Goal: Task Accomplishment & Management: Use online tool/utility

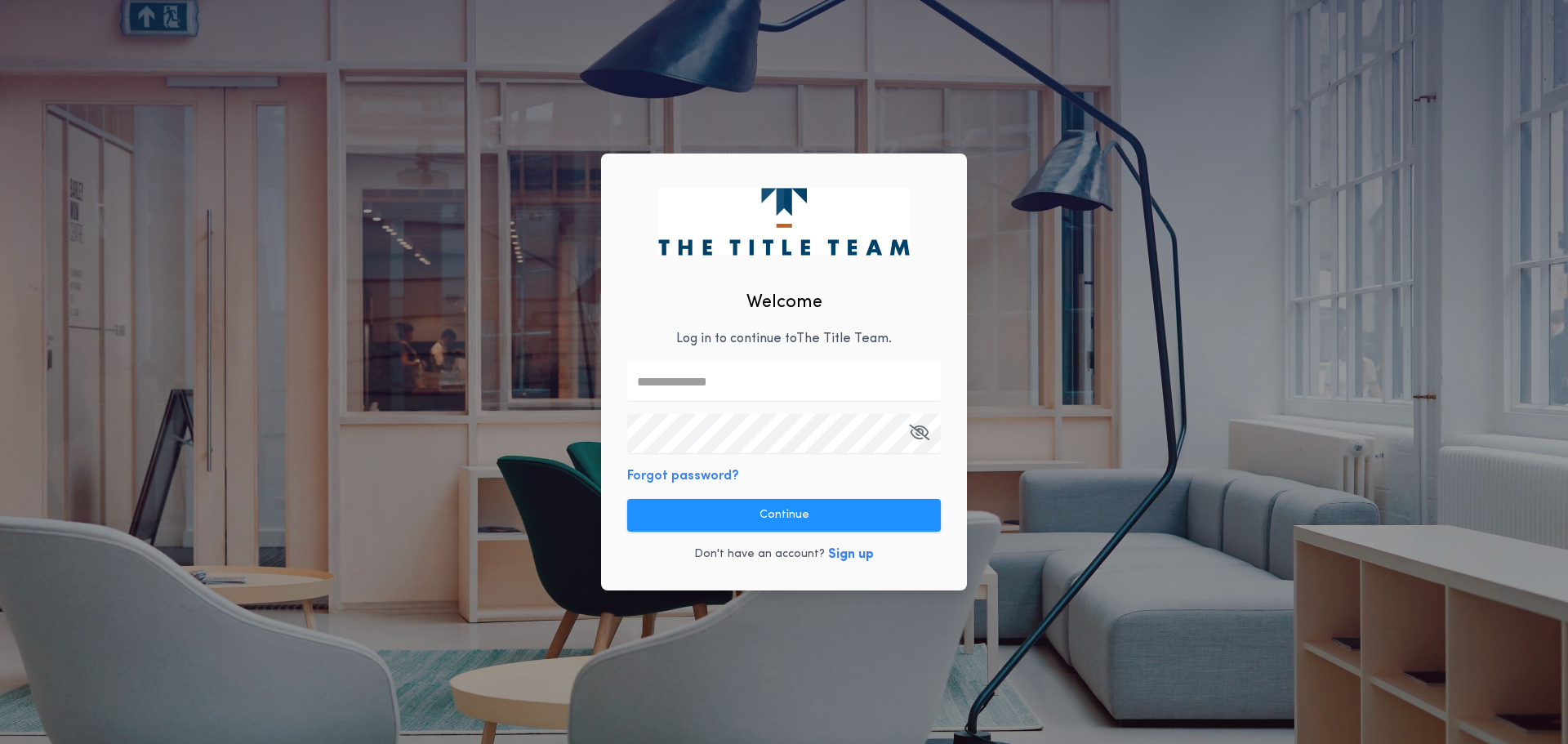
click at [717, 382] on input "text" at bounding box center [784, 381] width 314 height 39
type input "**********"
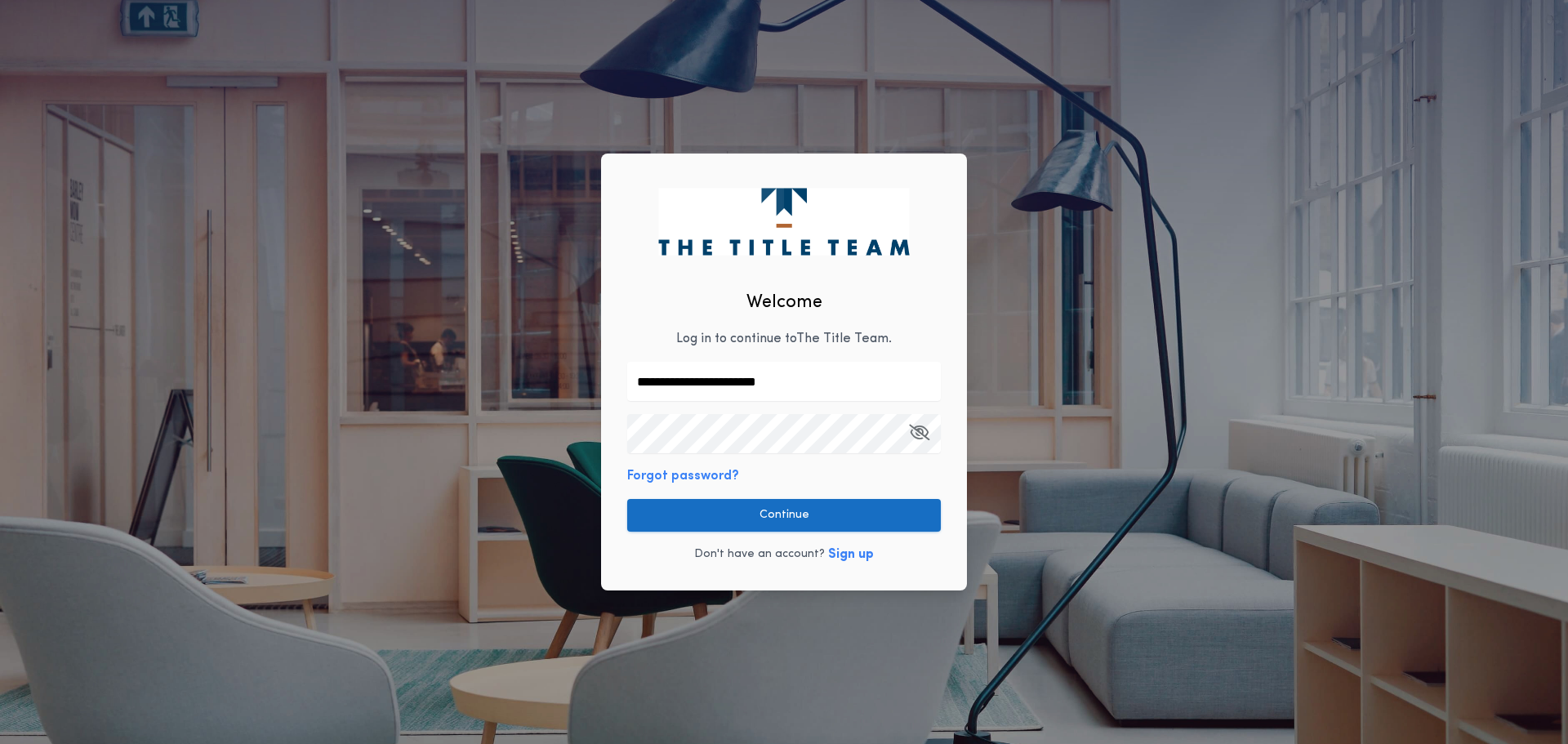
click at [814, 524] on button "Continue" at bounding box center [784, 515] width 314 height 33
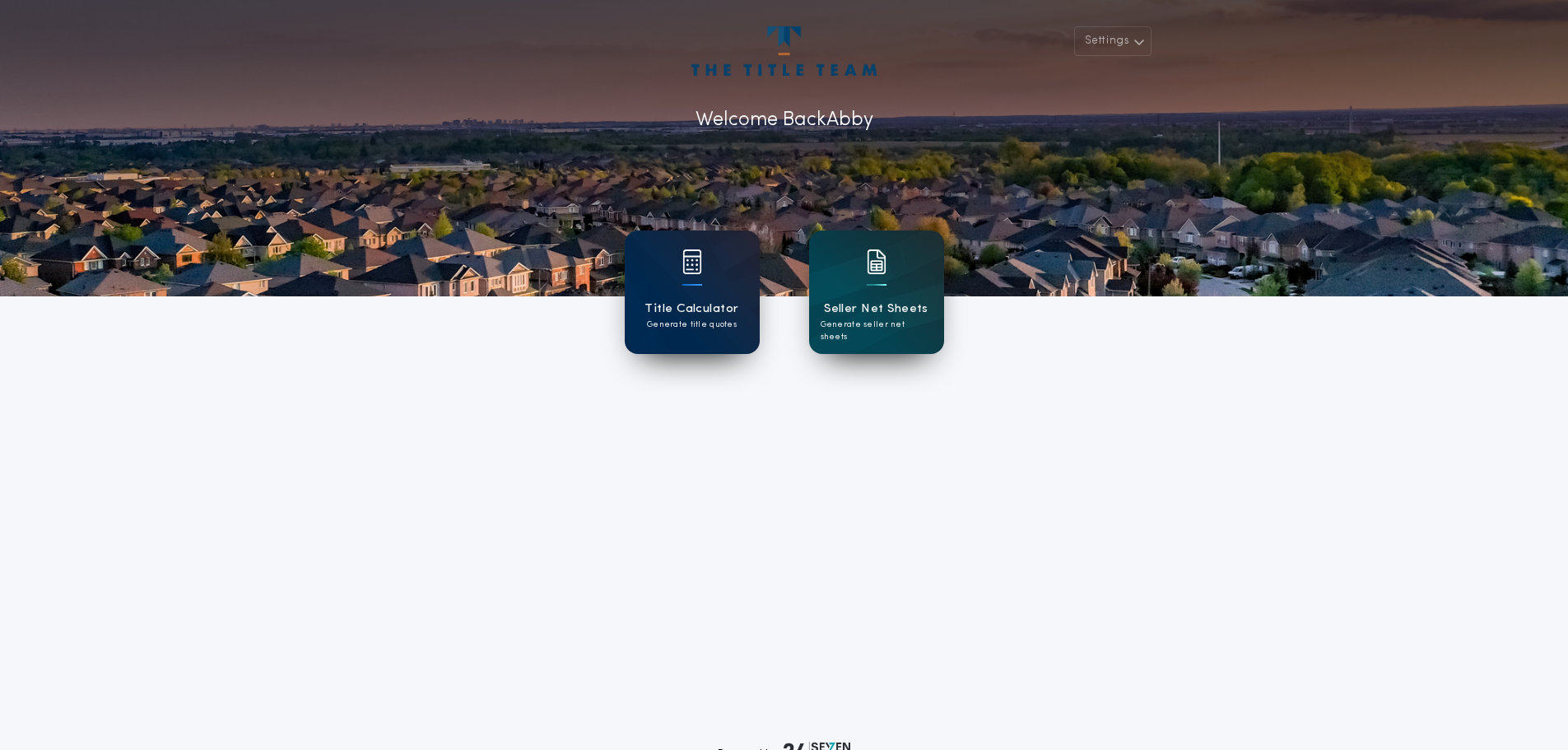
click at [729, 287] on div "Title Calculator Generate title quotes" at bounding box center [691, 292] width 135 height 123
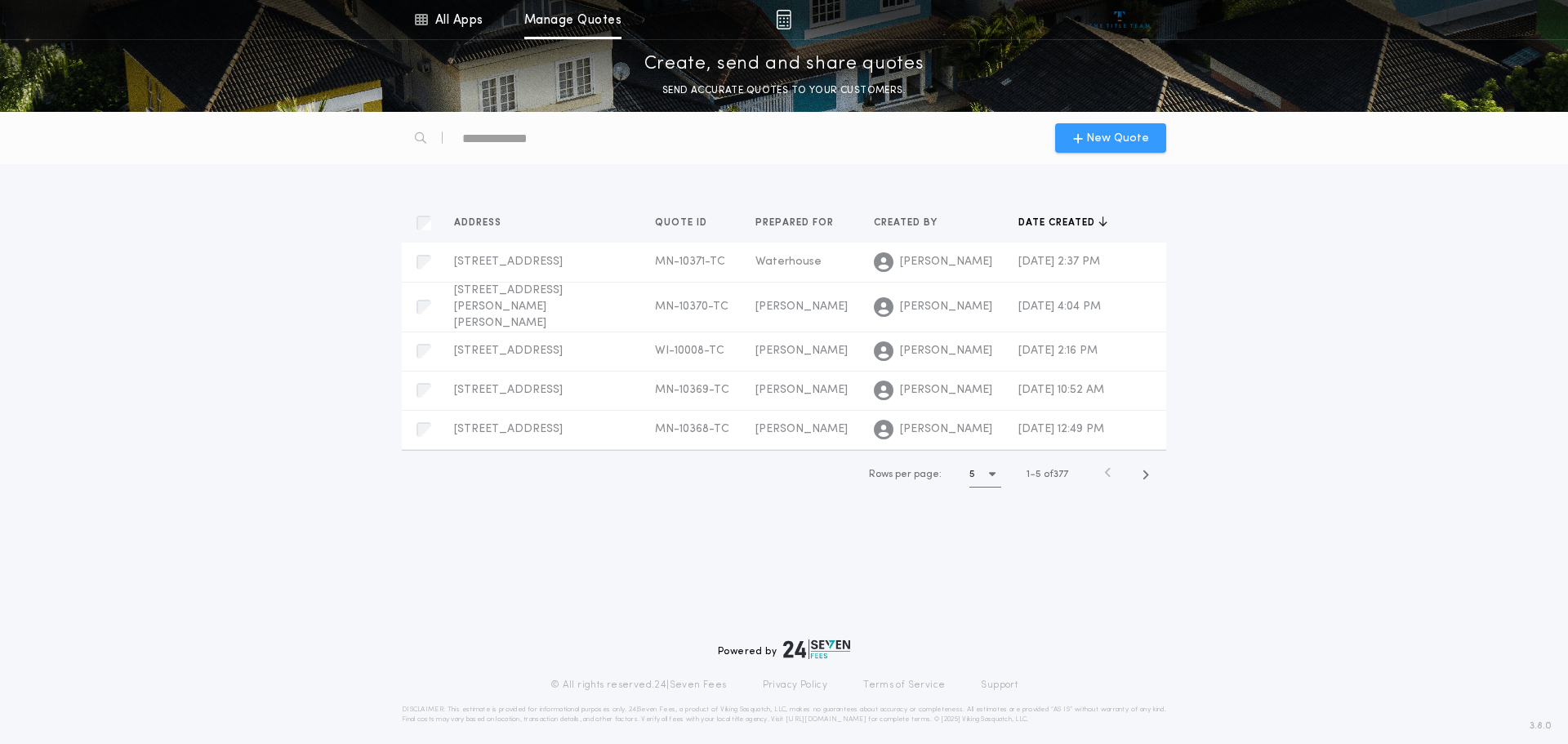
click at [1104, 135] on span "New Quote" at bounding box center [1117, 138] width 63 height 17
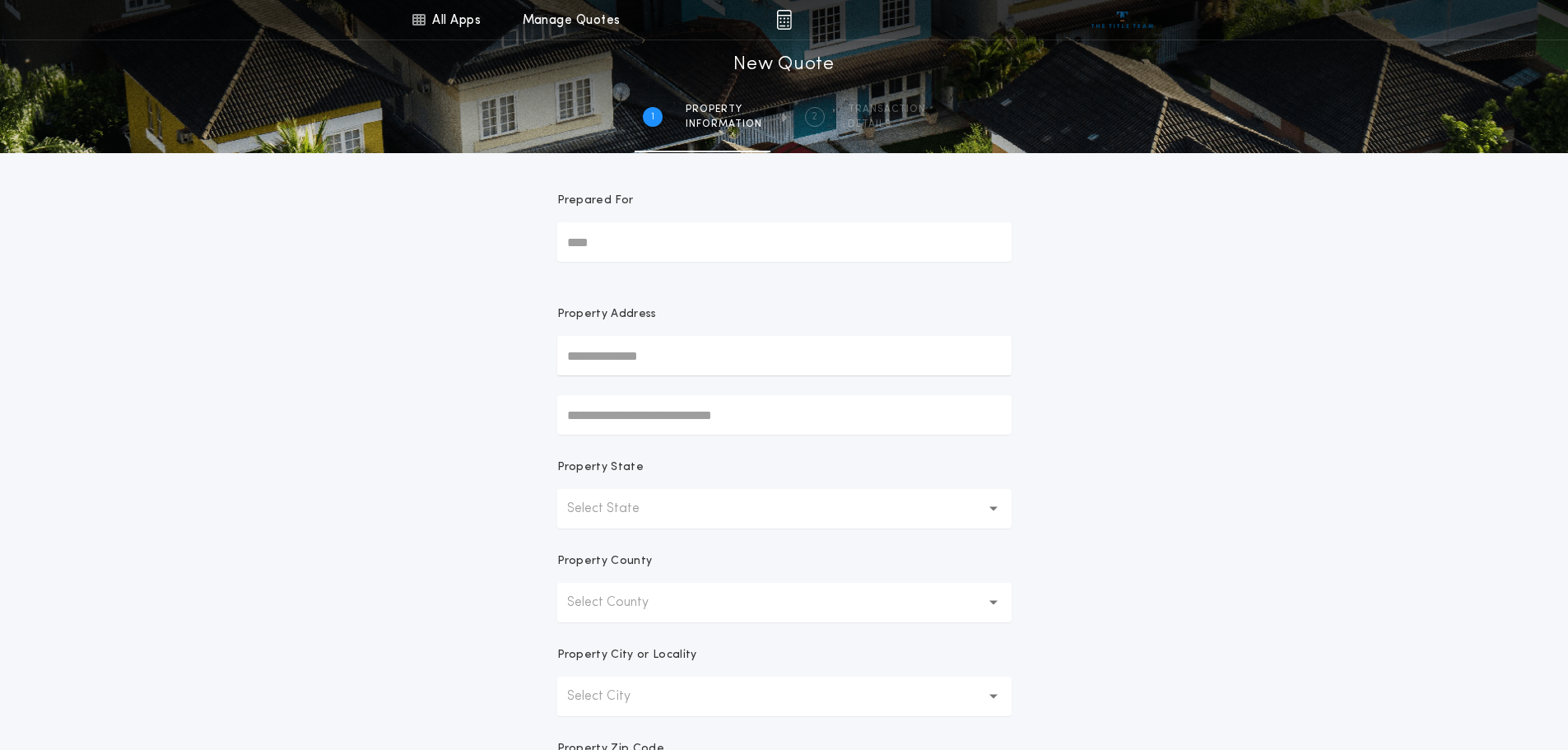
click at [645, 245] on input "Prepared For" at bounding box center [784, 242] width 454 height 40
type input "**********"
click at [672, 356] on input "text" at bounding box center [784, 356] width 454 height 40
type input "**********"
click at [634, 512] on p "Select State" at bounding box center [616, 509] width 99 height 20
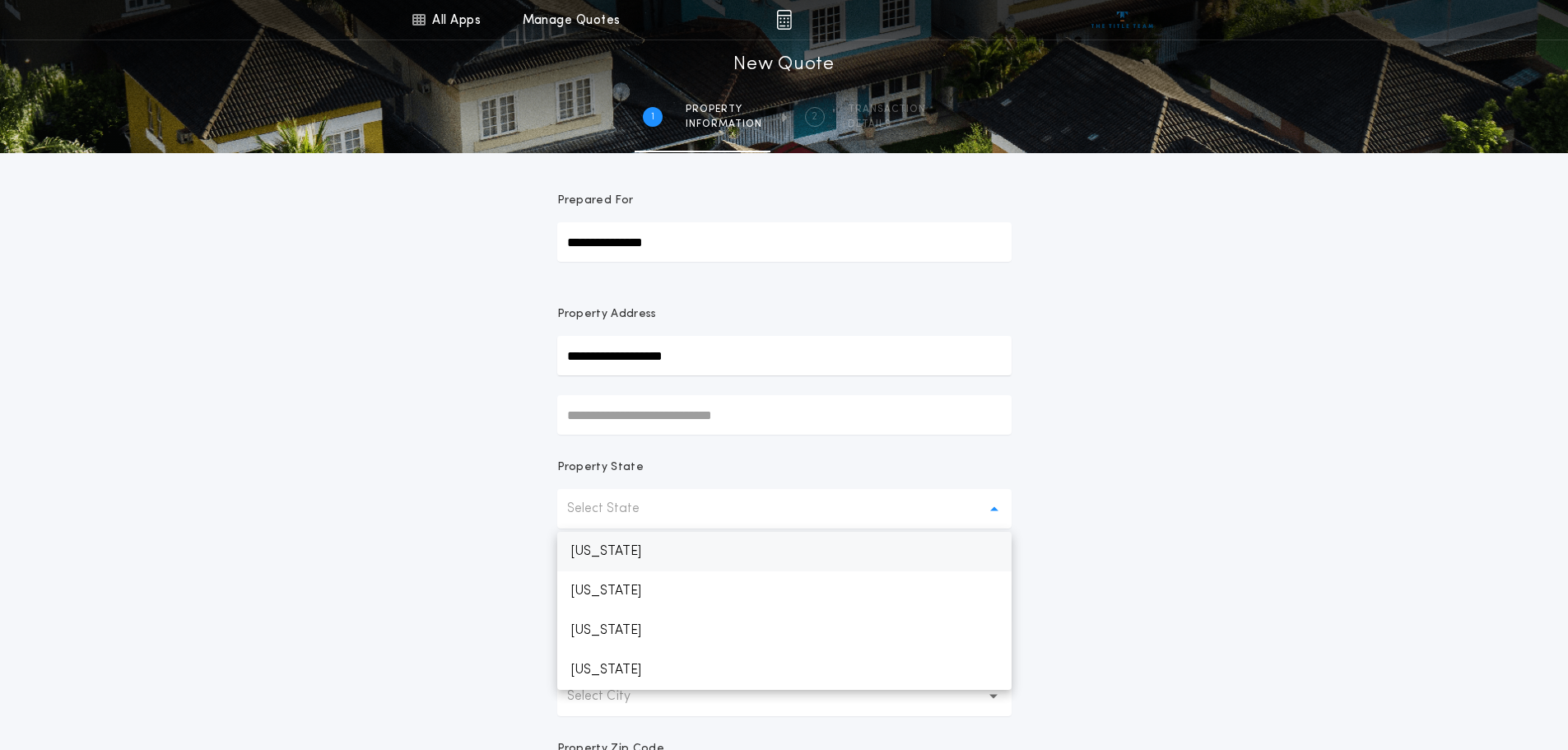
click at [644, 560] on p "[US_STATE]" at bounding box center [784, 551] width 454 height 40
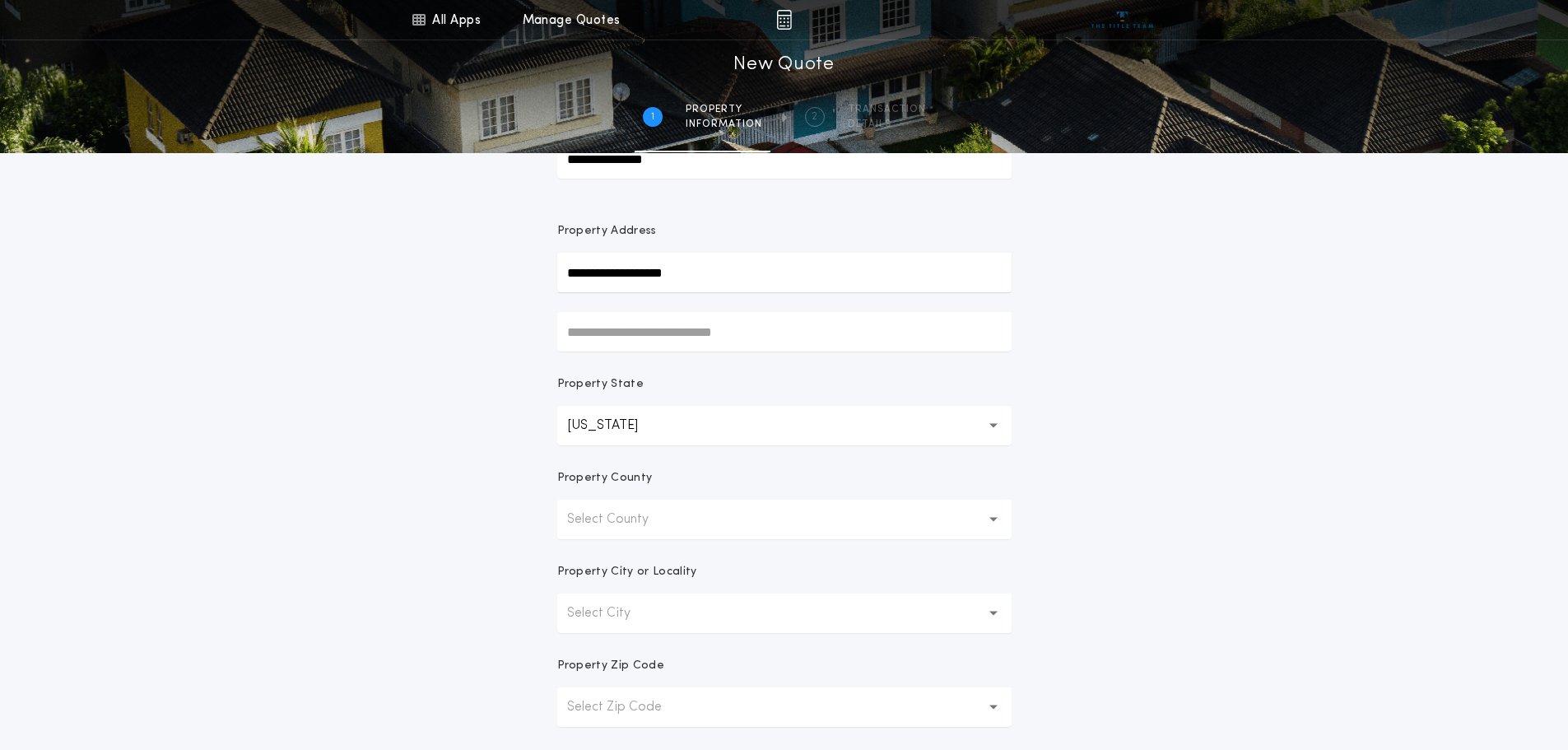
scroll to position [82, 0]
click at [642, 522] on p "Select County" at bounding box center [621, 520] width 107 height 20
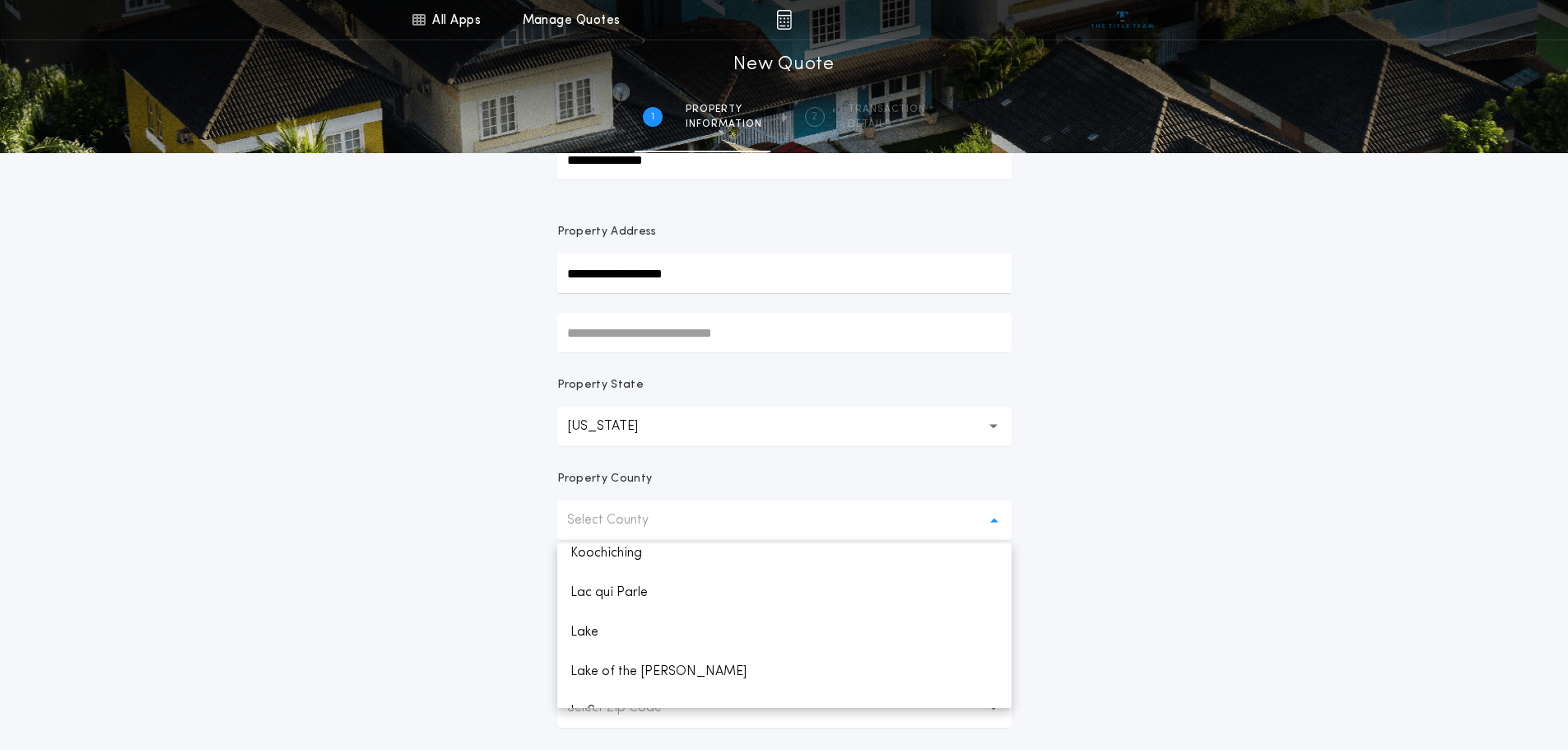
scroll to position [1399, 0]
click at [646, 624] on p "Lake" at bounding box center [784, 626] width 454 height 40
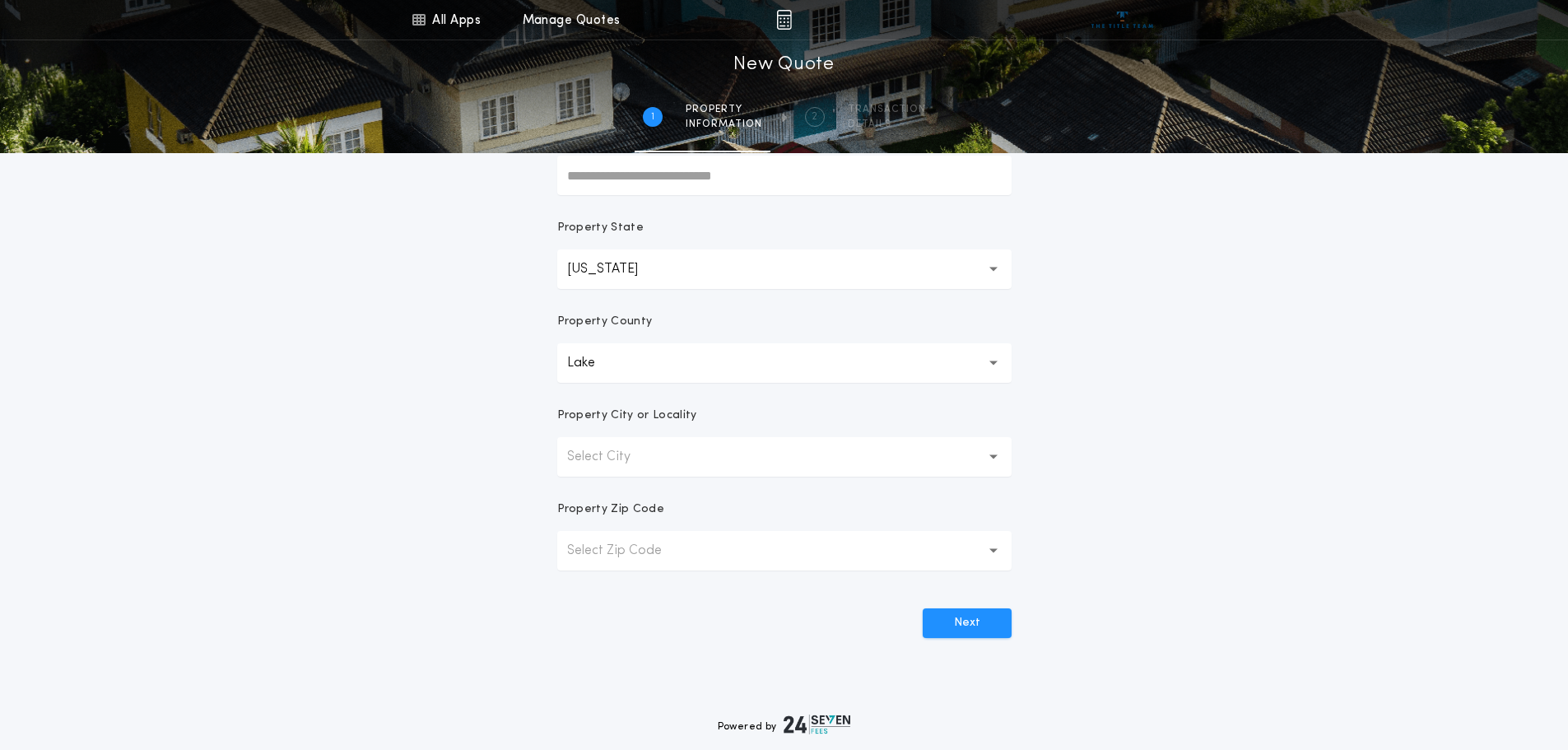
scroll to position [323, 0]
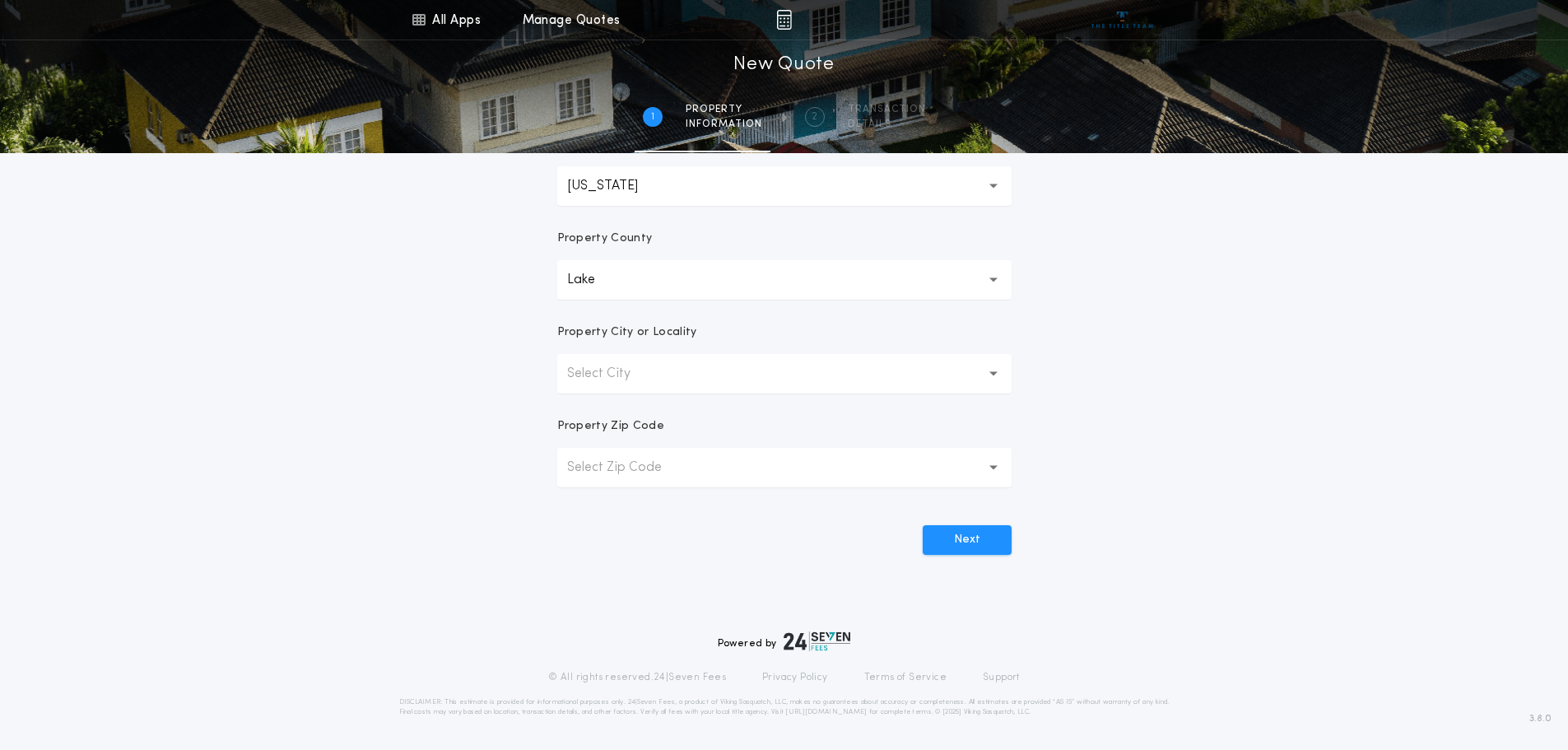
click at [618, 373] on p "Select City" at bounding box center [611, 373] width 89 height 20
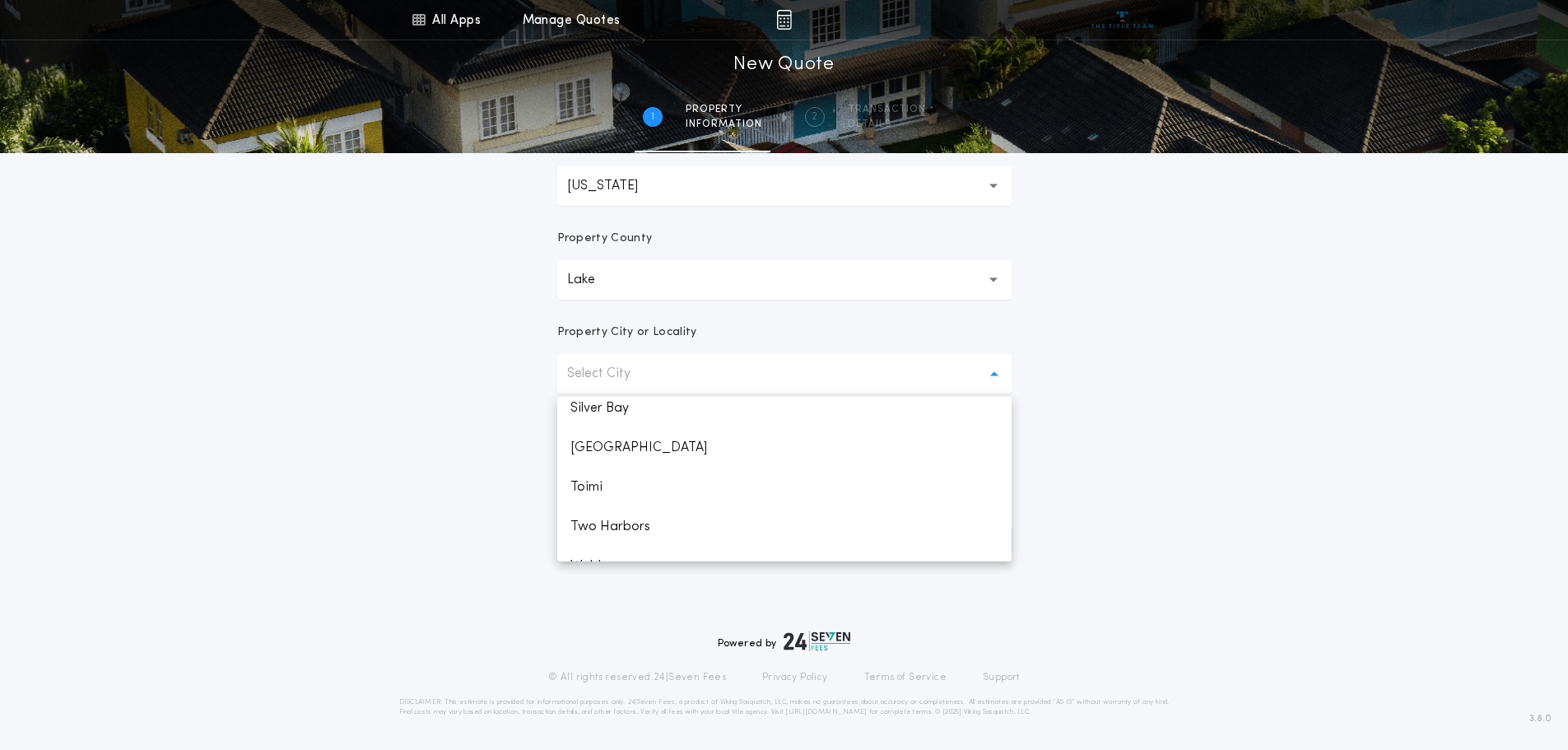
scroll to position [823, 0]
click at [690, 509] on p "Two Harbors" at bounding box center [784, 502] width 454 height 40
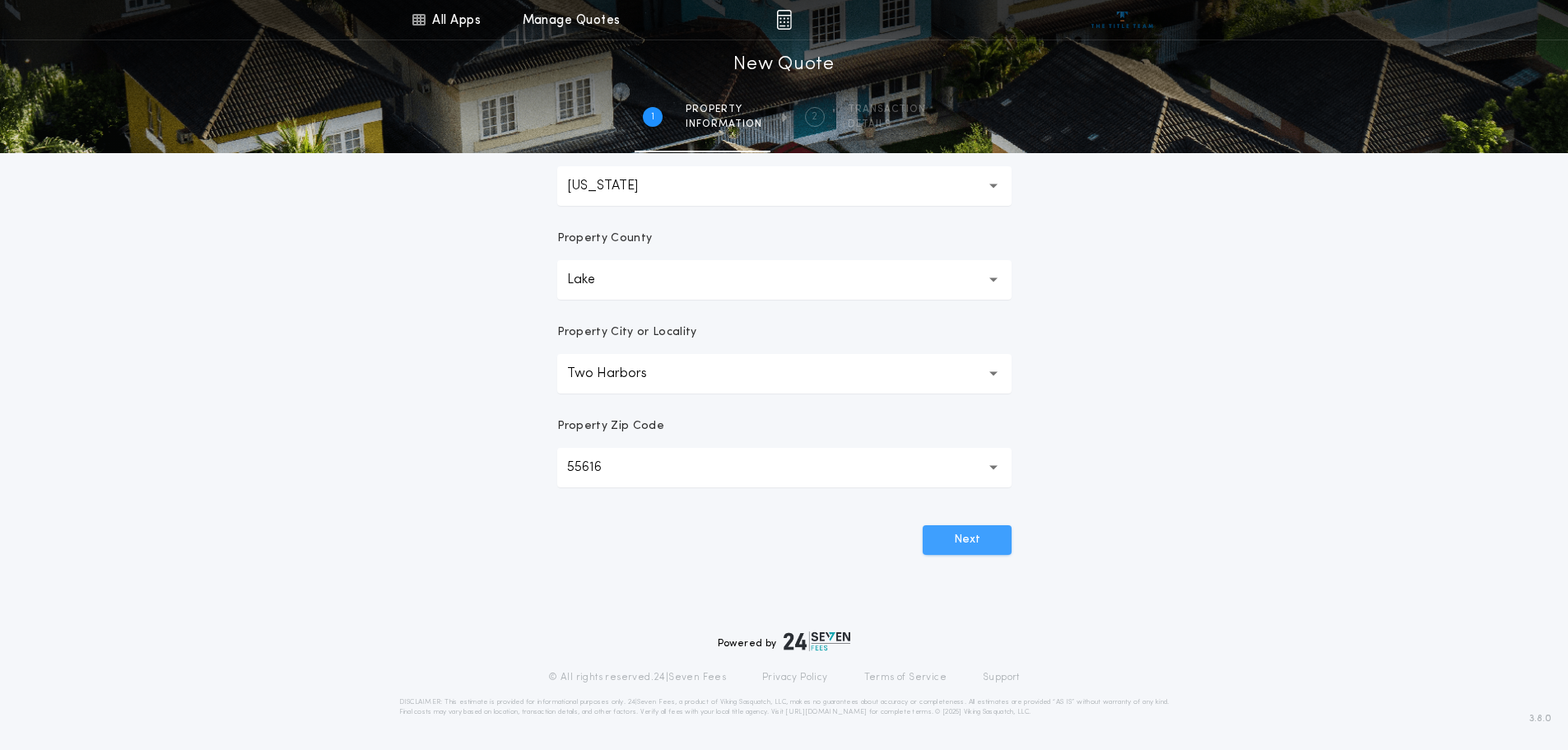
click at [946, 538] on button "Next" at bounding box center [967, 539] width 89 height 29
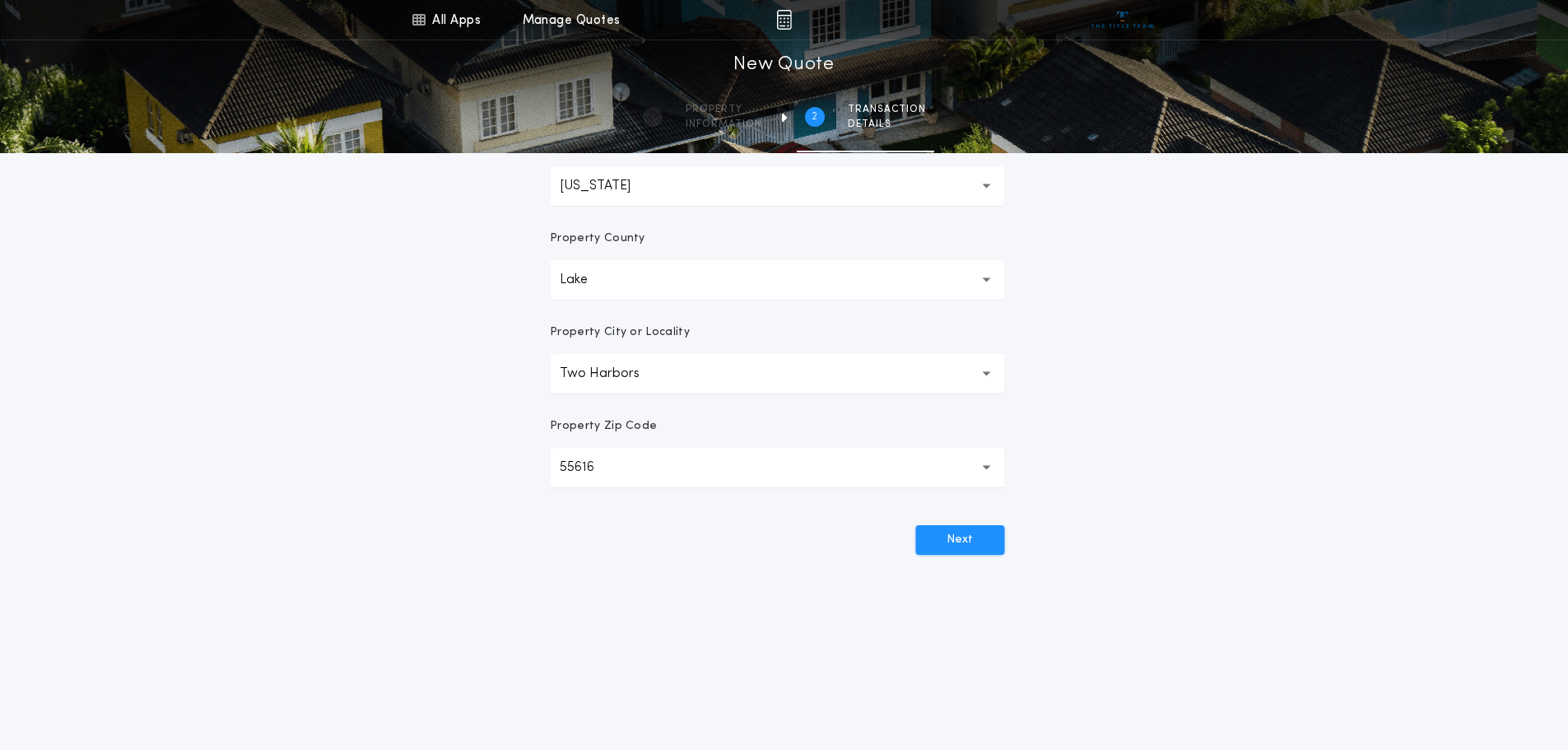
scroll to position [0, 0]
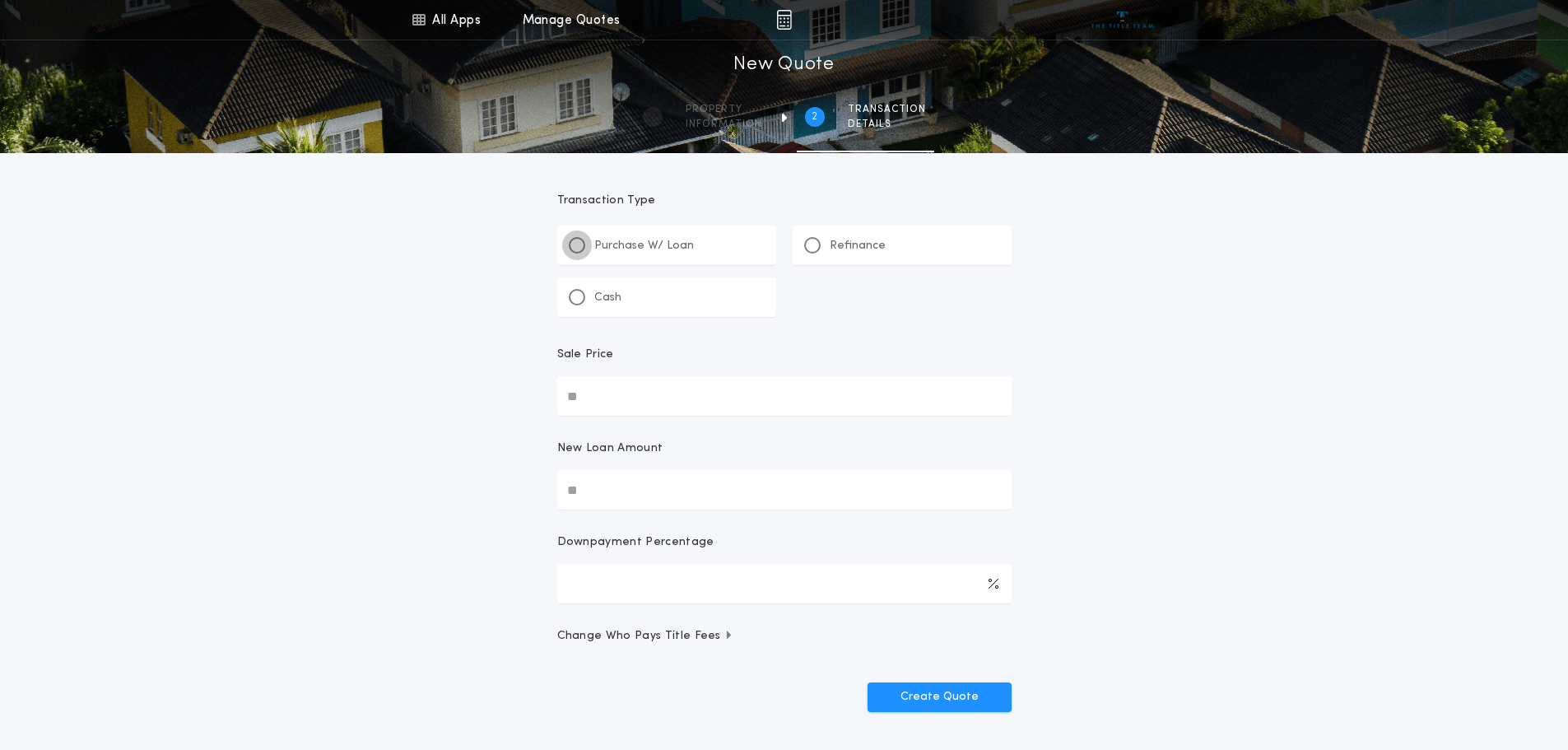
click at [574, 244] on div at bounding box center [576, 245] width 8 height 8
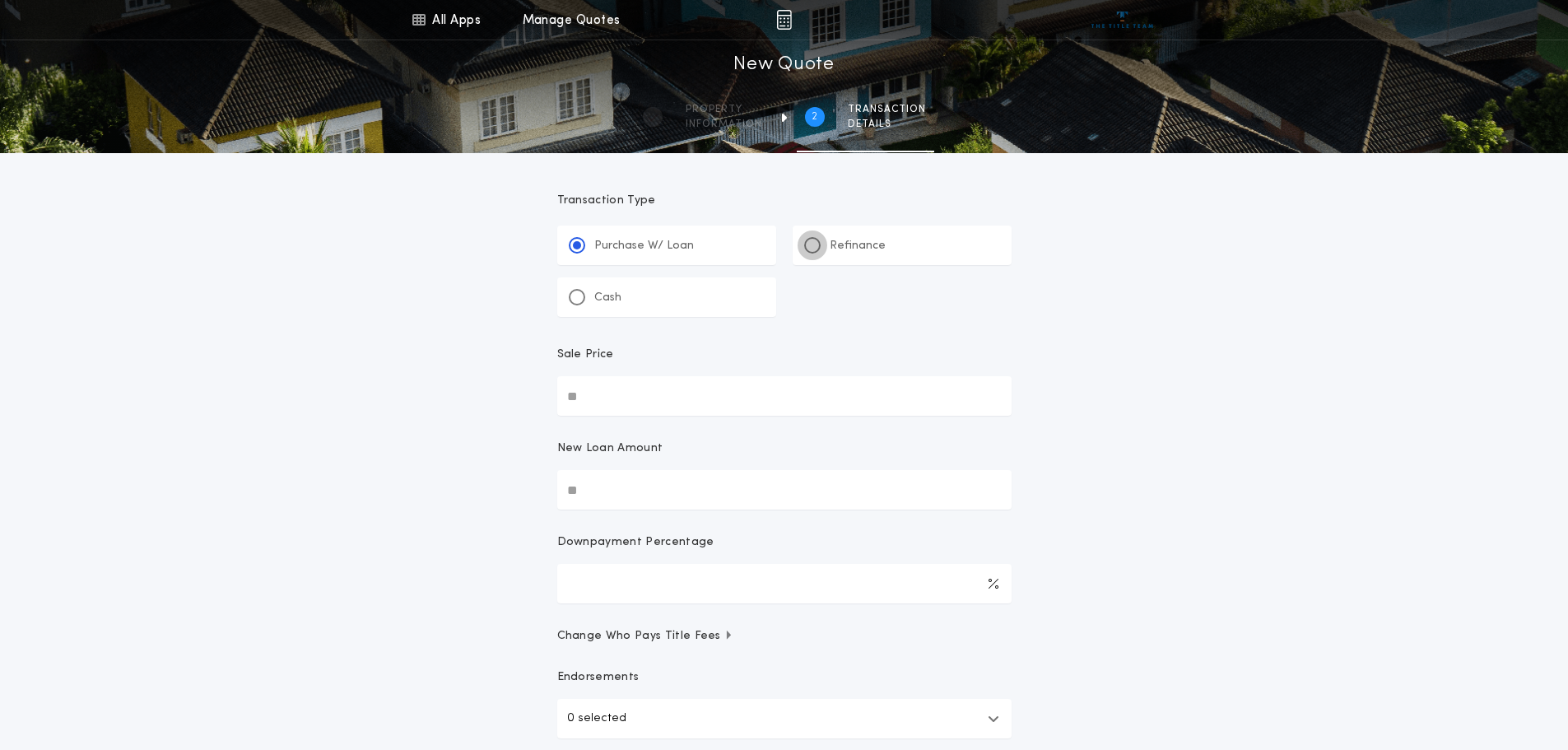
click at [807, 244] on div at bounding box center [812, 245] width 16 height 16
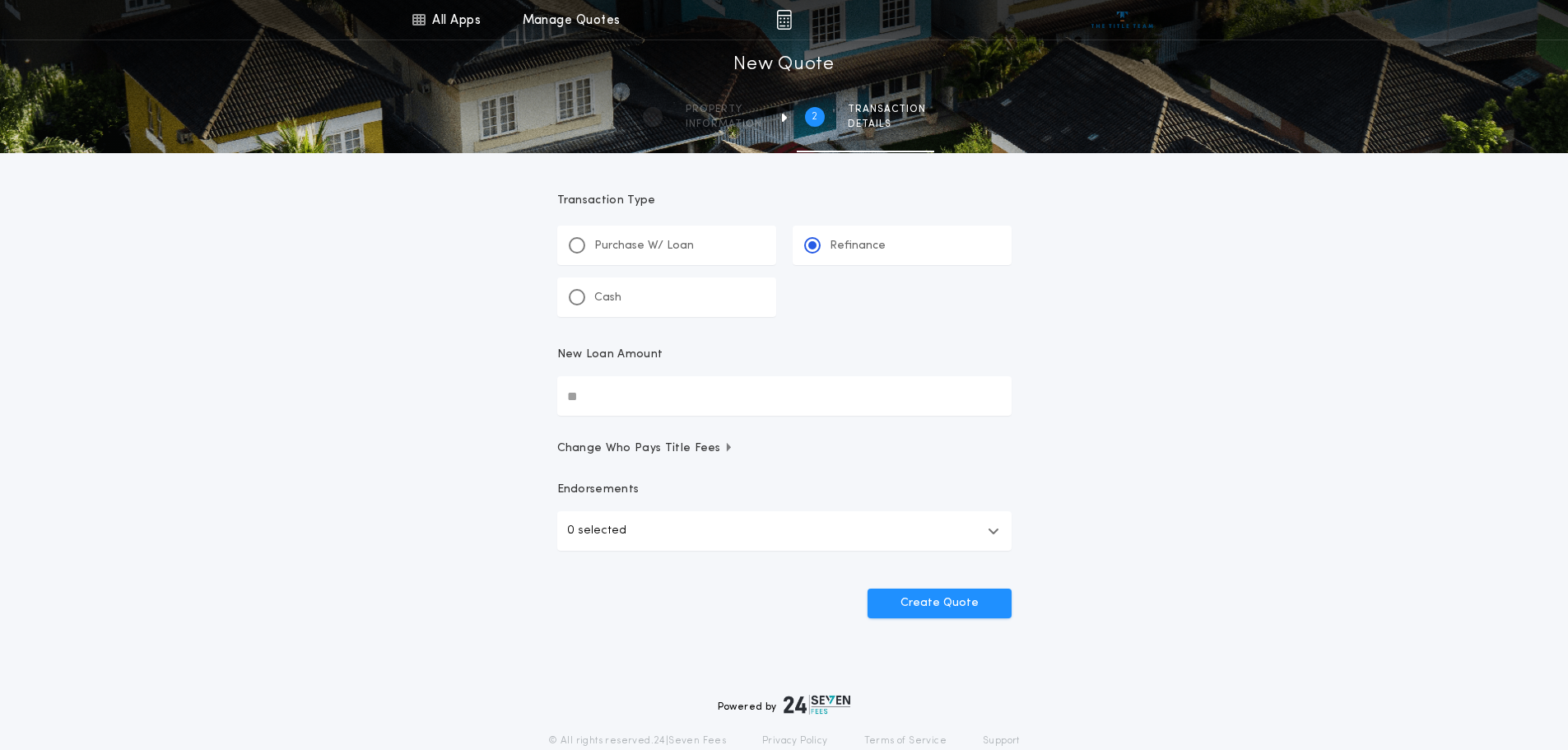
click at [609, 393] on input "New Loan Amount" at bounding box center [784, 396] width 454 height 40
type input "*******"
click at [968, 609] on button "Create Quote" at bounding box center [939, 603] width 144 height 29
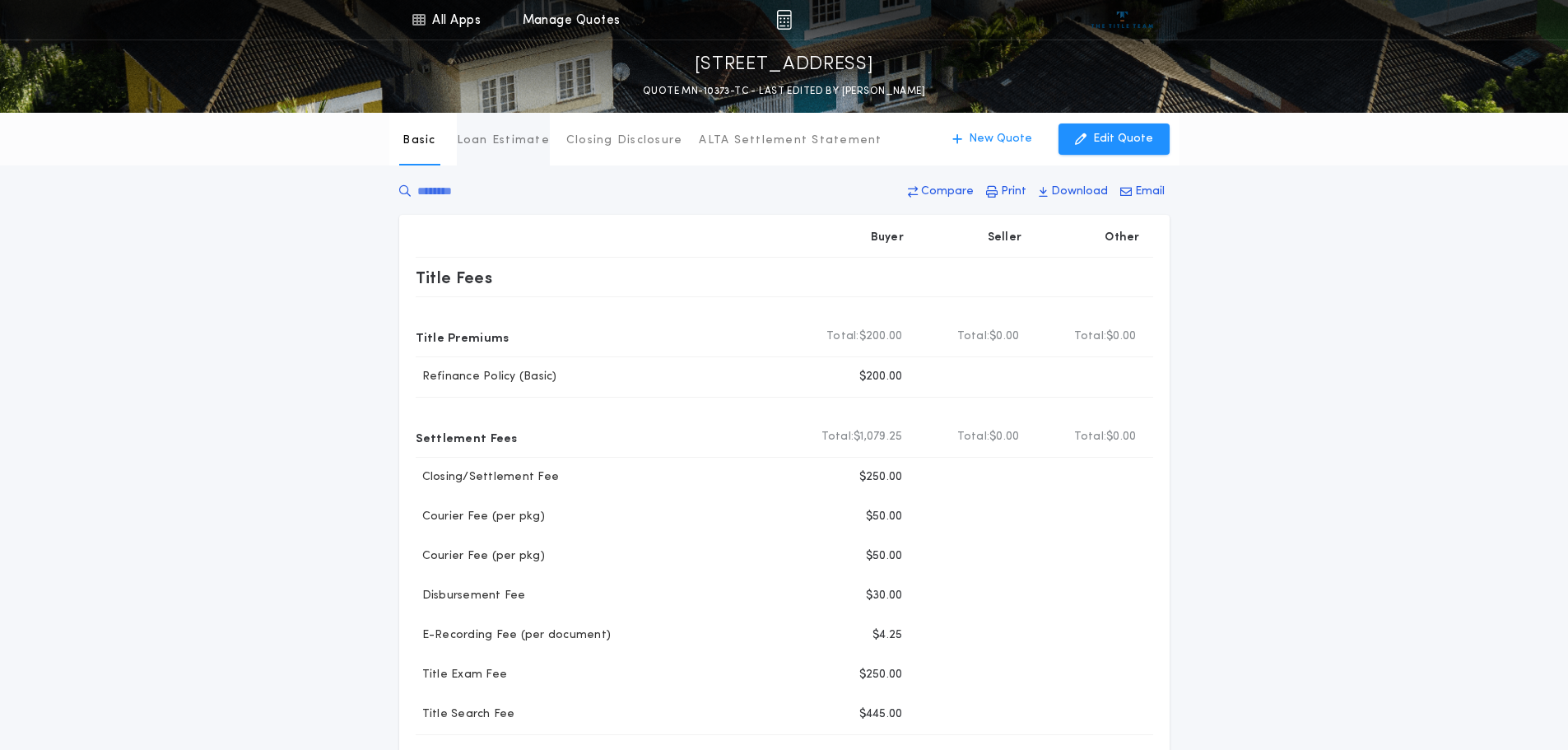
click at [487, 141] on p "Loan Estimate" at bounding box center [503, 140] width 93 height 16
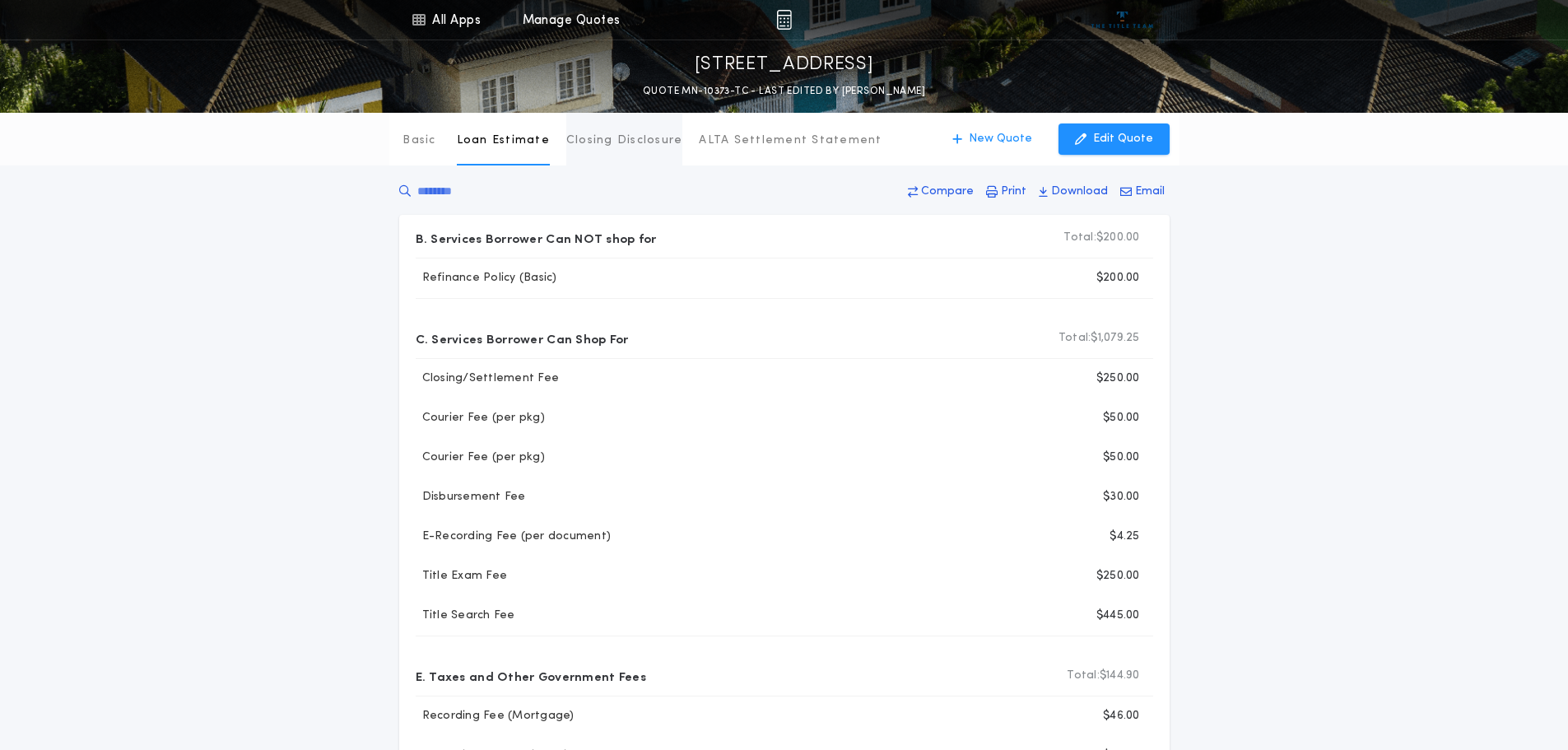
click at [567, 139] on p "Closing Disclosure" at bounding box center [624, 140] width 117 height 16
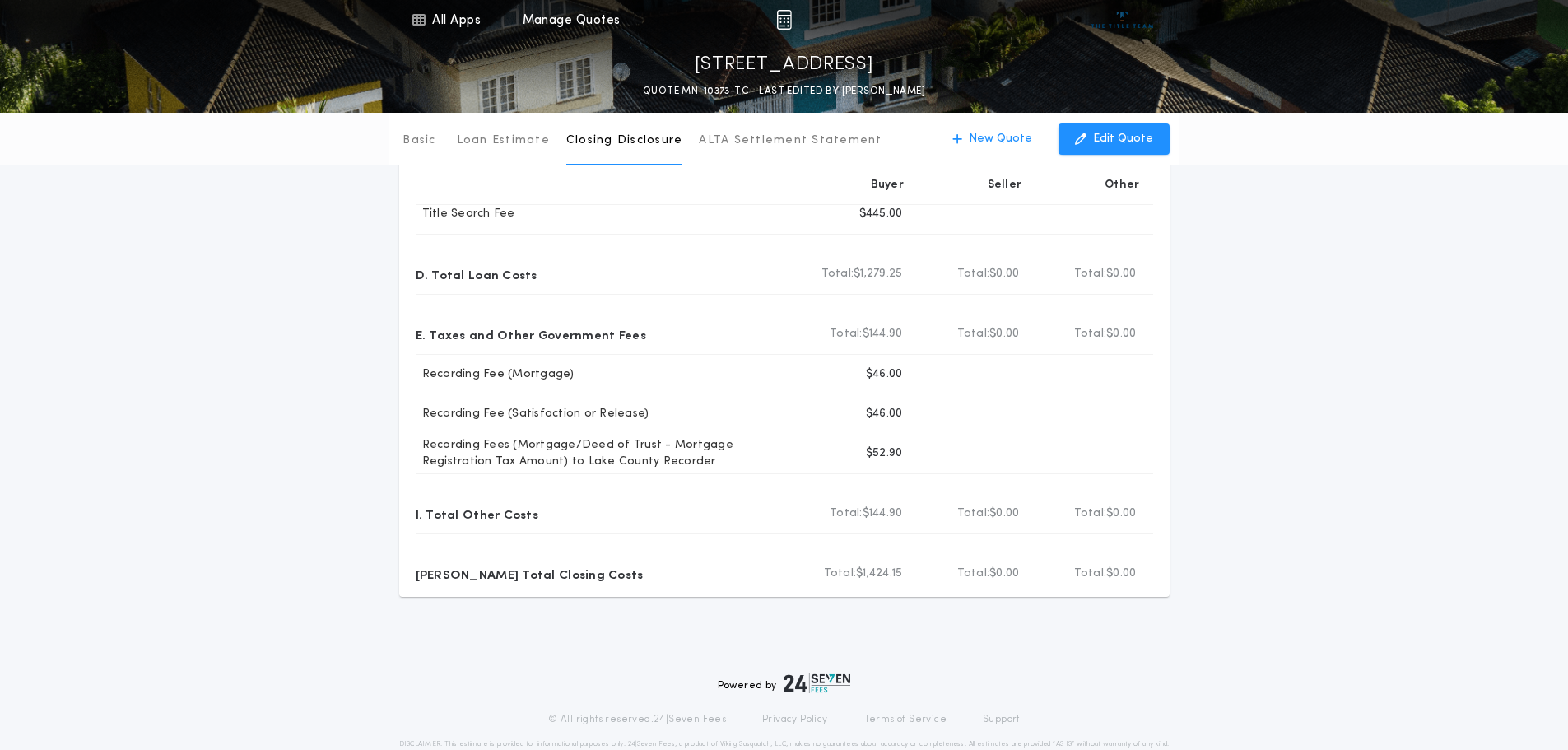
scroll to position [483, 0]
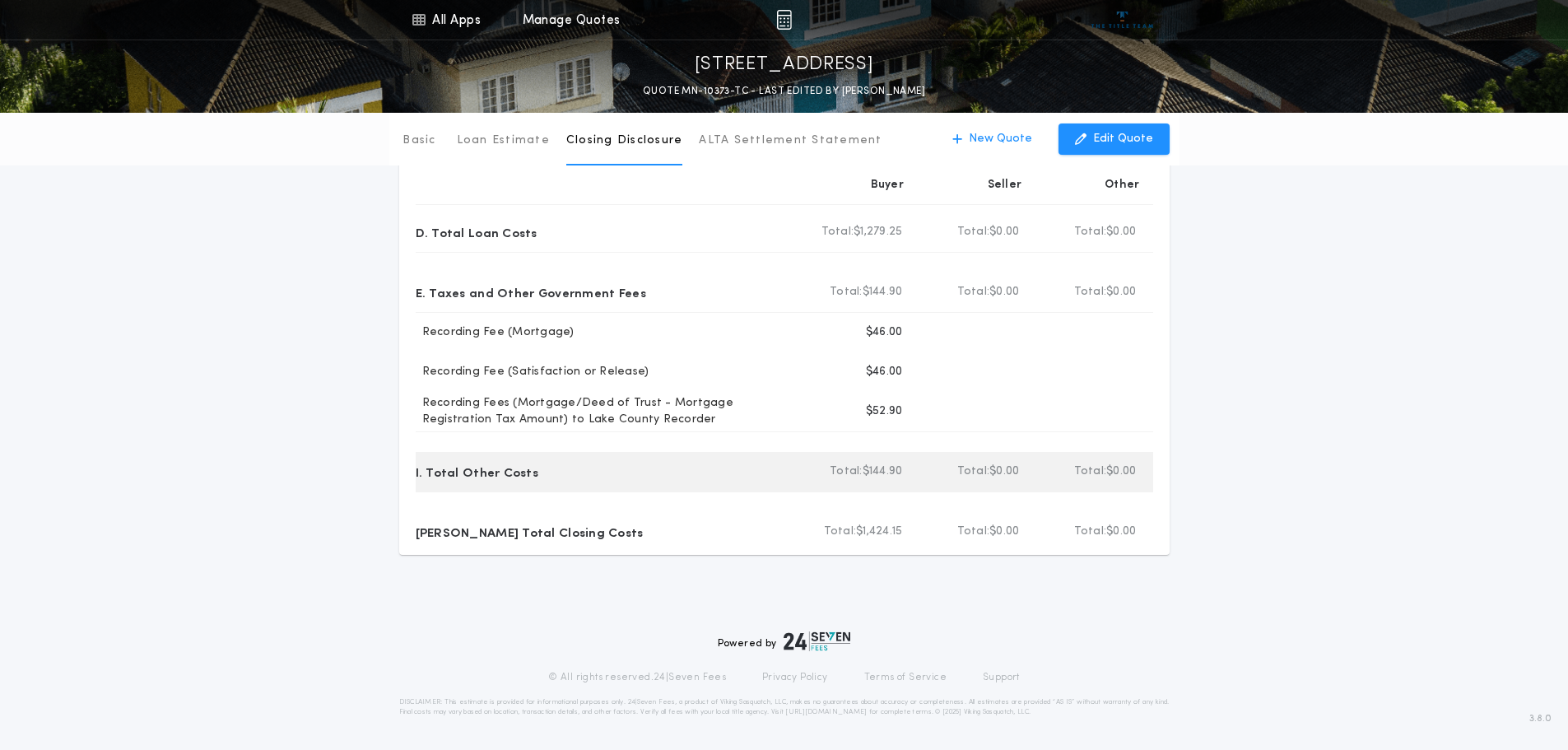
click at [483, 480] on p "I. Total Other Costs" at bounding box center [477, 472] width 123 height 26
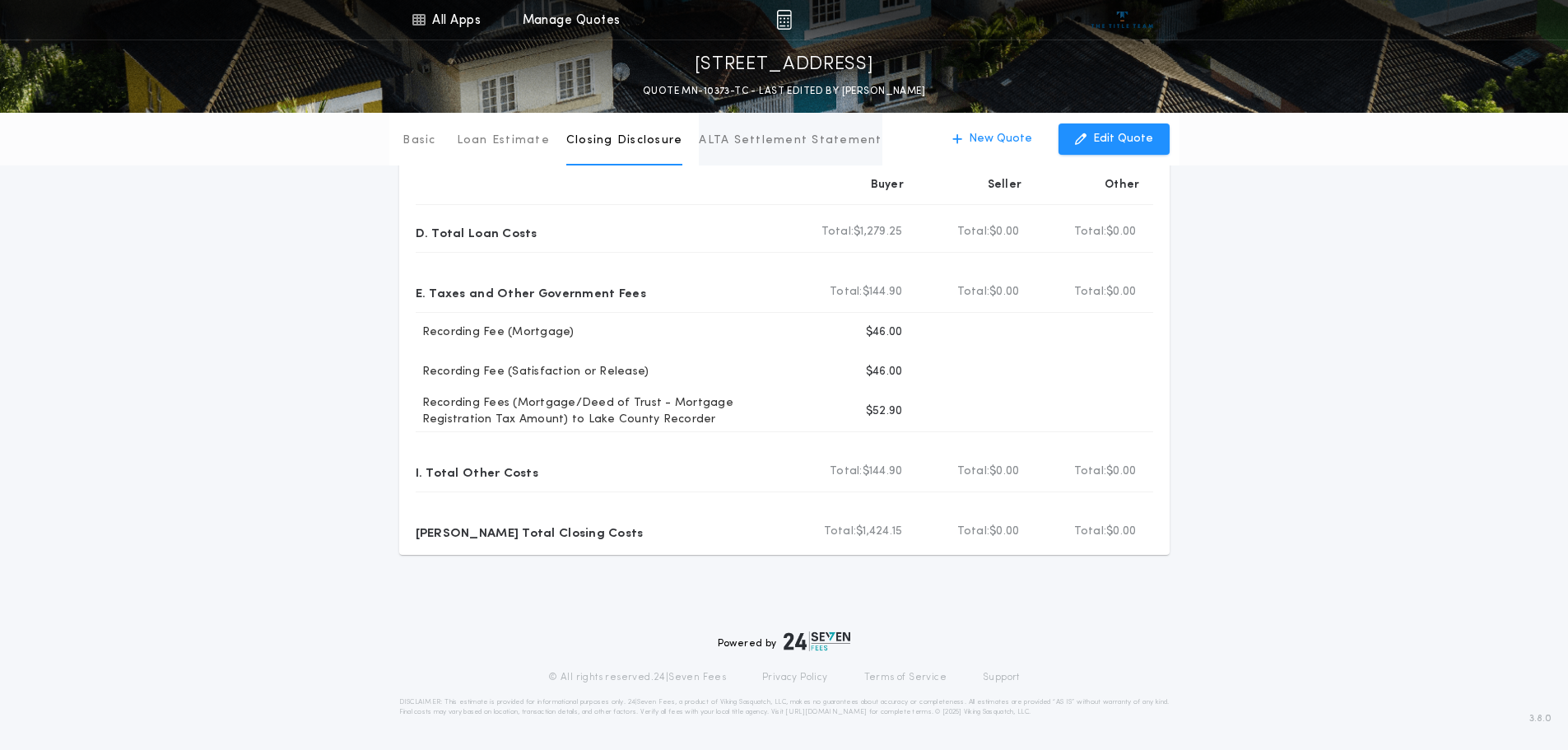
click at [752, 144] on p "ALTA Settlement Statement" at bounding box center [790, 140] width 183 height 16
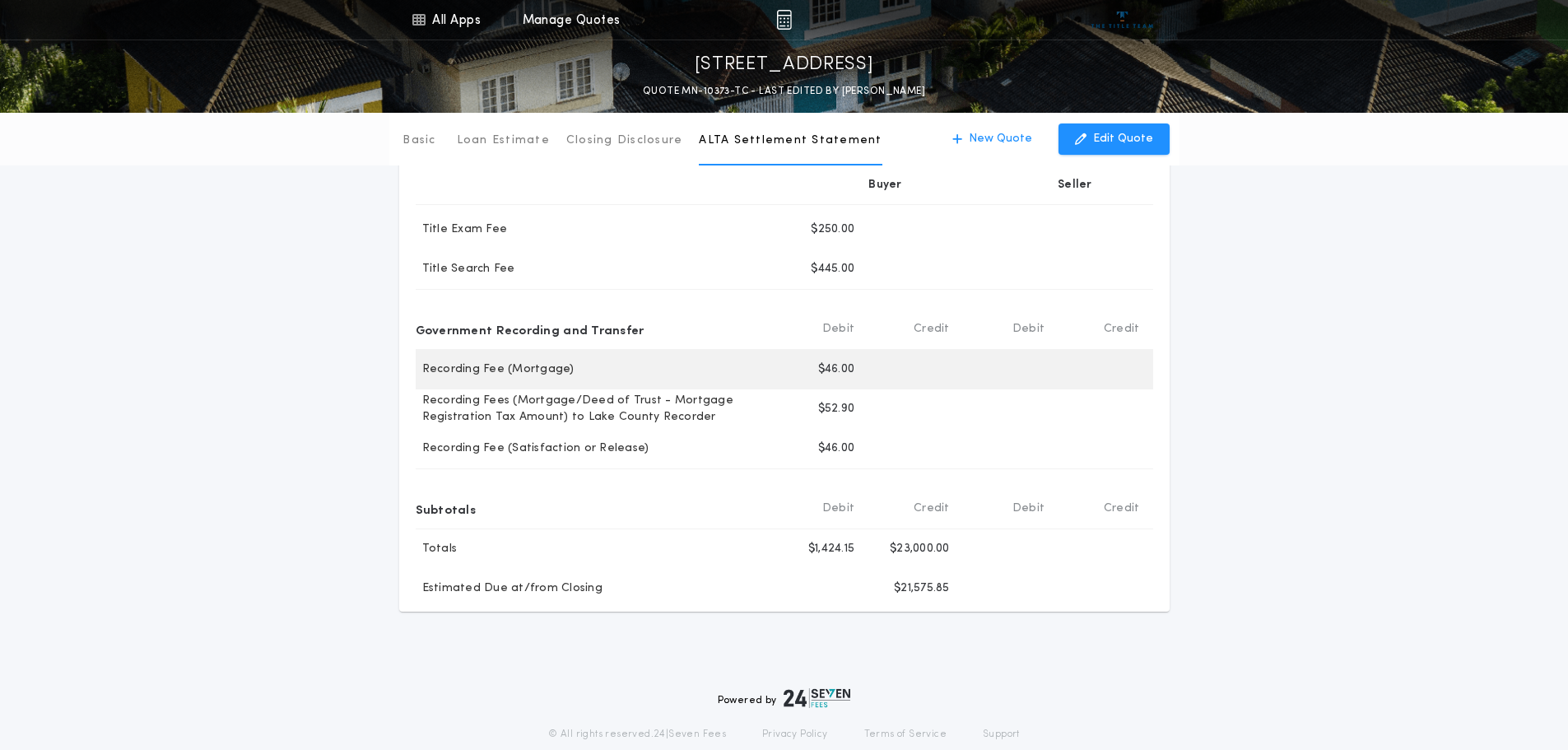
scroll to position [400, 0]
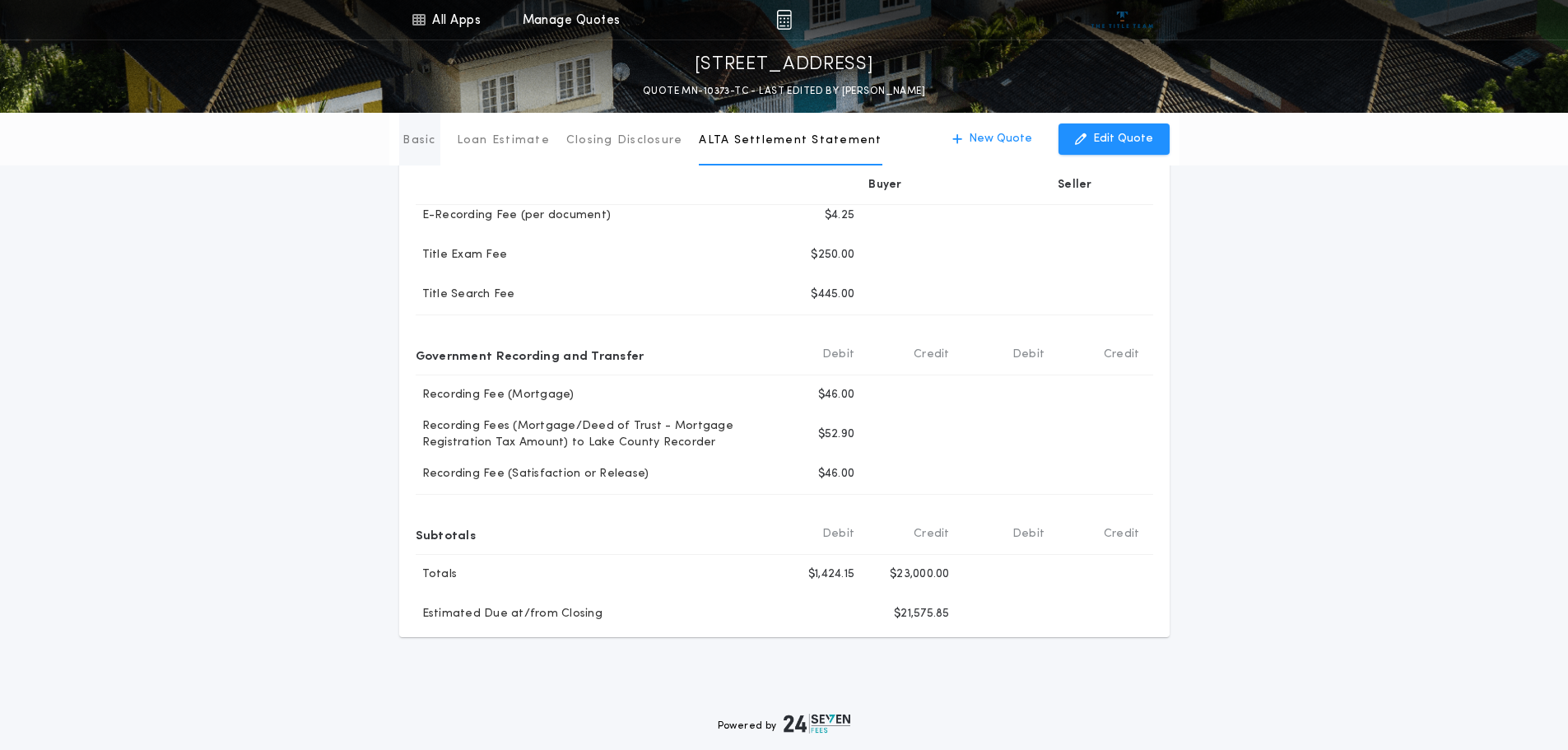
click at [426, 134] on p "Basic" at bounding box center [418, 140] width 33 height 16
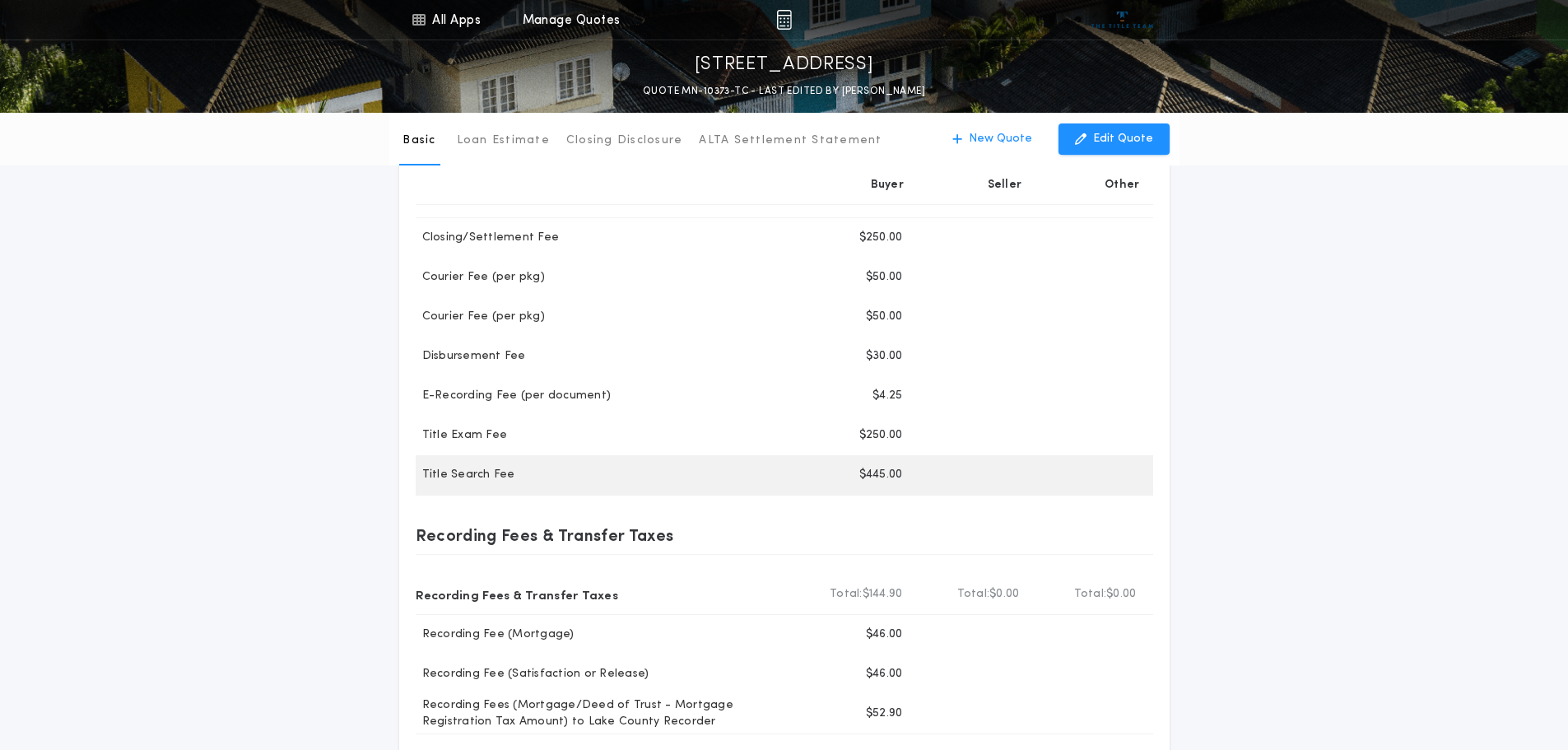
scroll to position [236, 0]
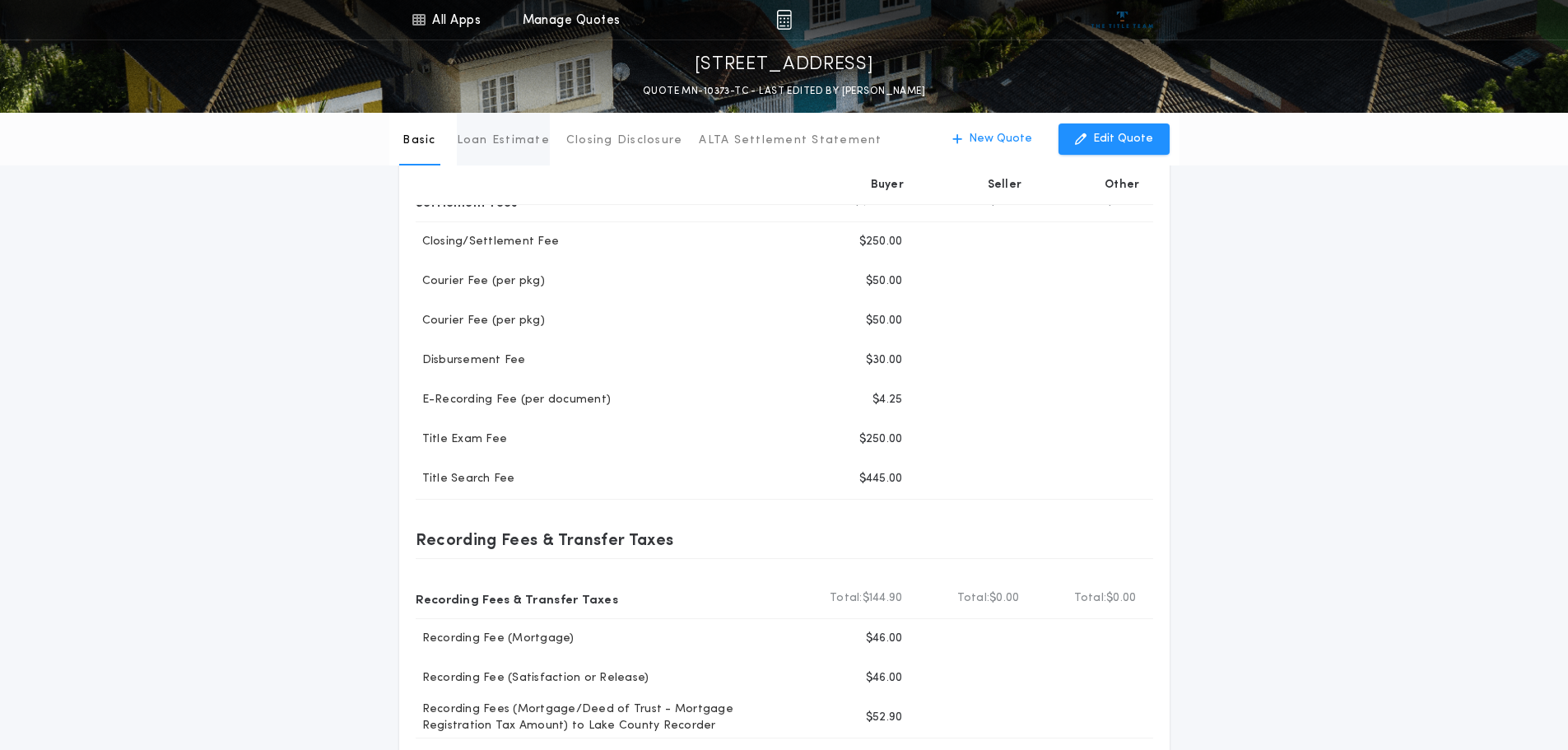
click at [500, 144] on p "Loan Estimate" at bounding box center [503, 140] width 93 height 16
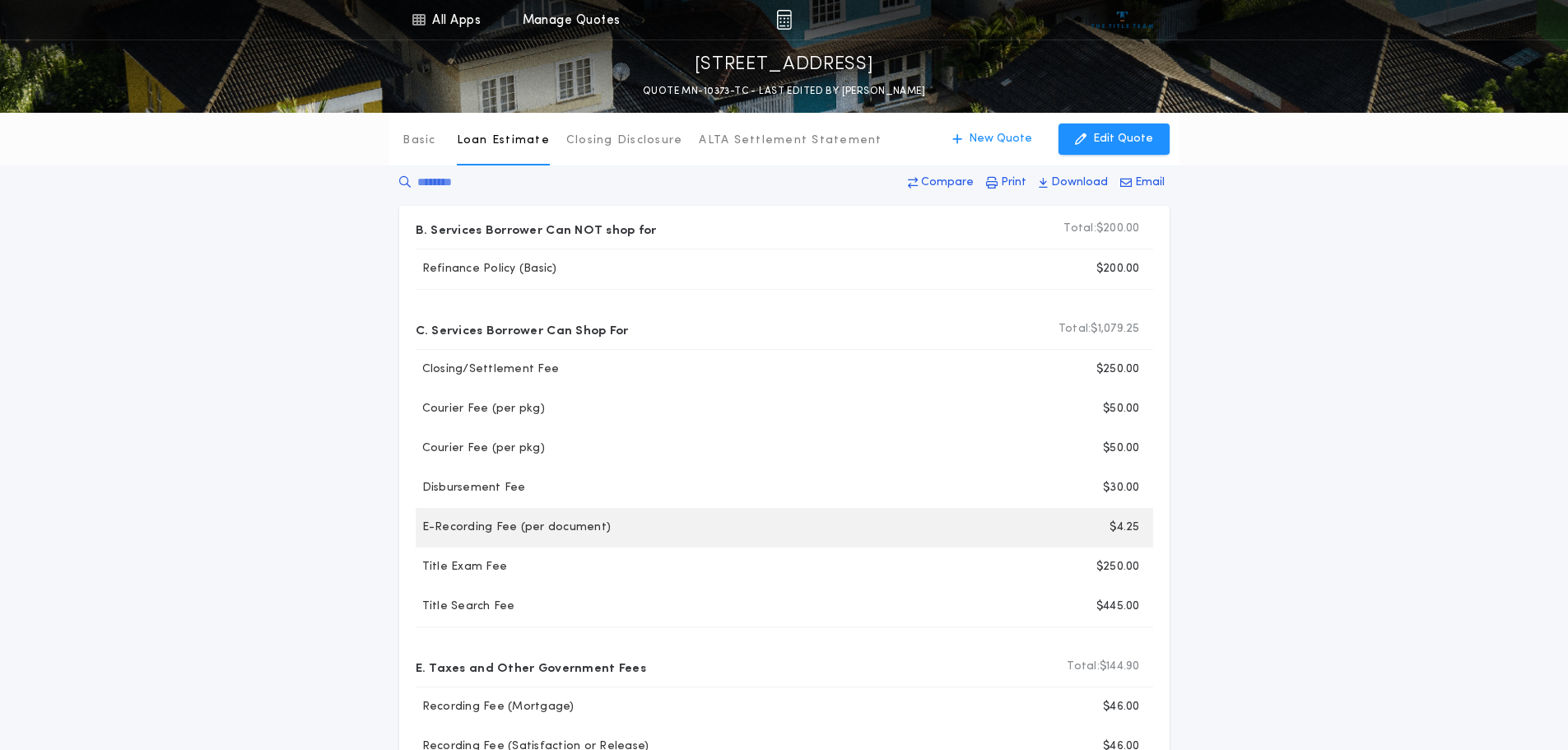
scroll to position [0, 0]
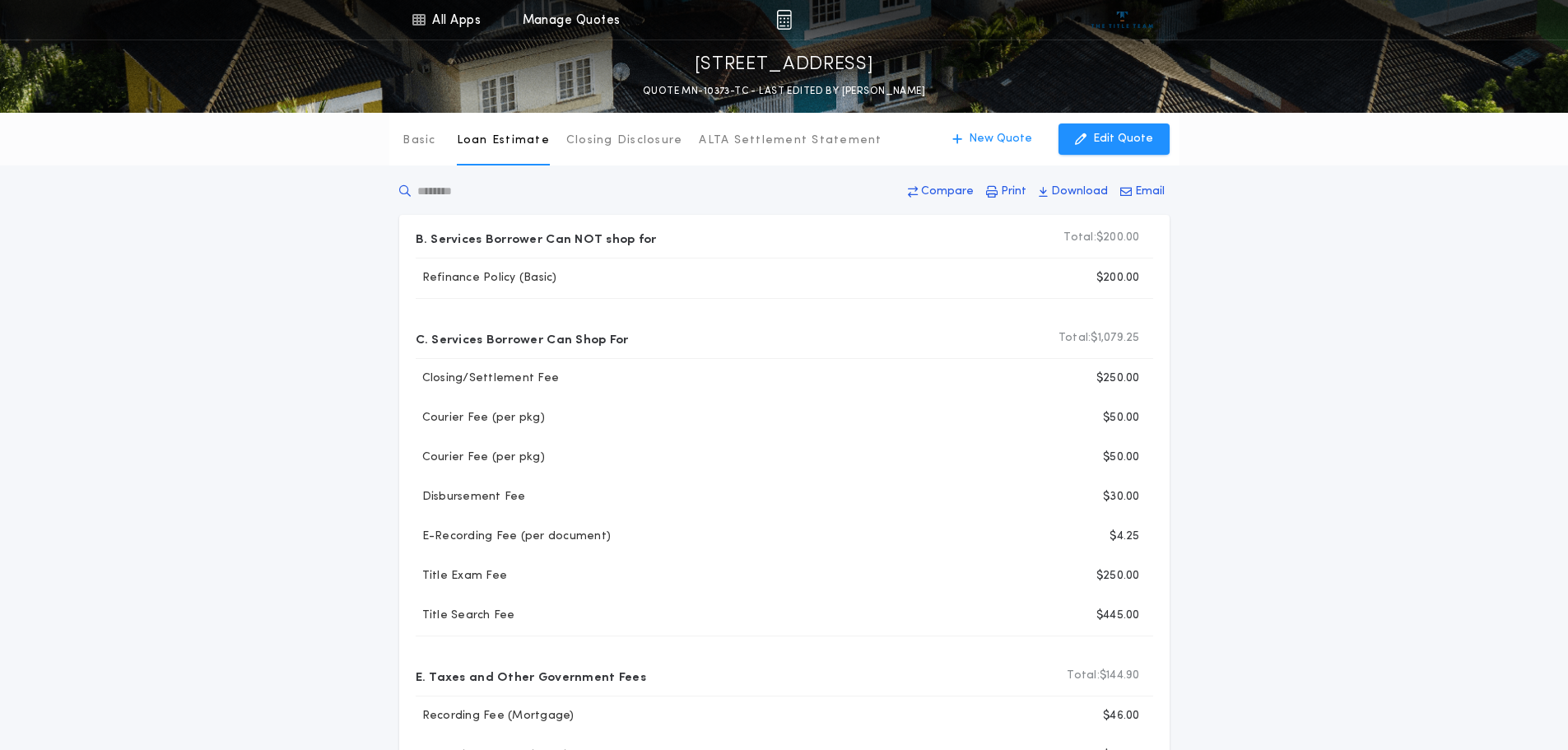
click at [418, 192] on input "text" at bounding box center [523, 190] width 247 height 16
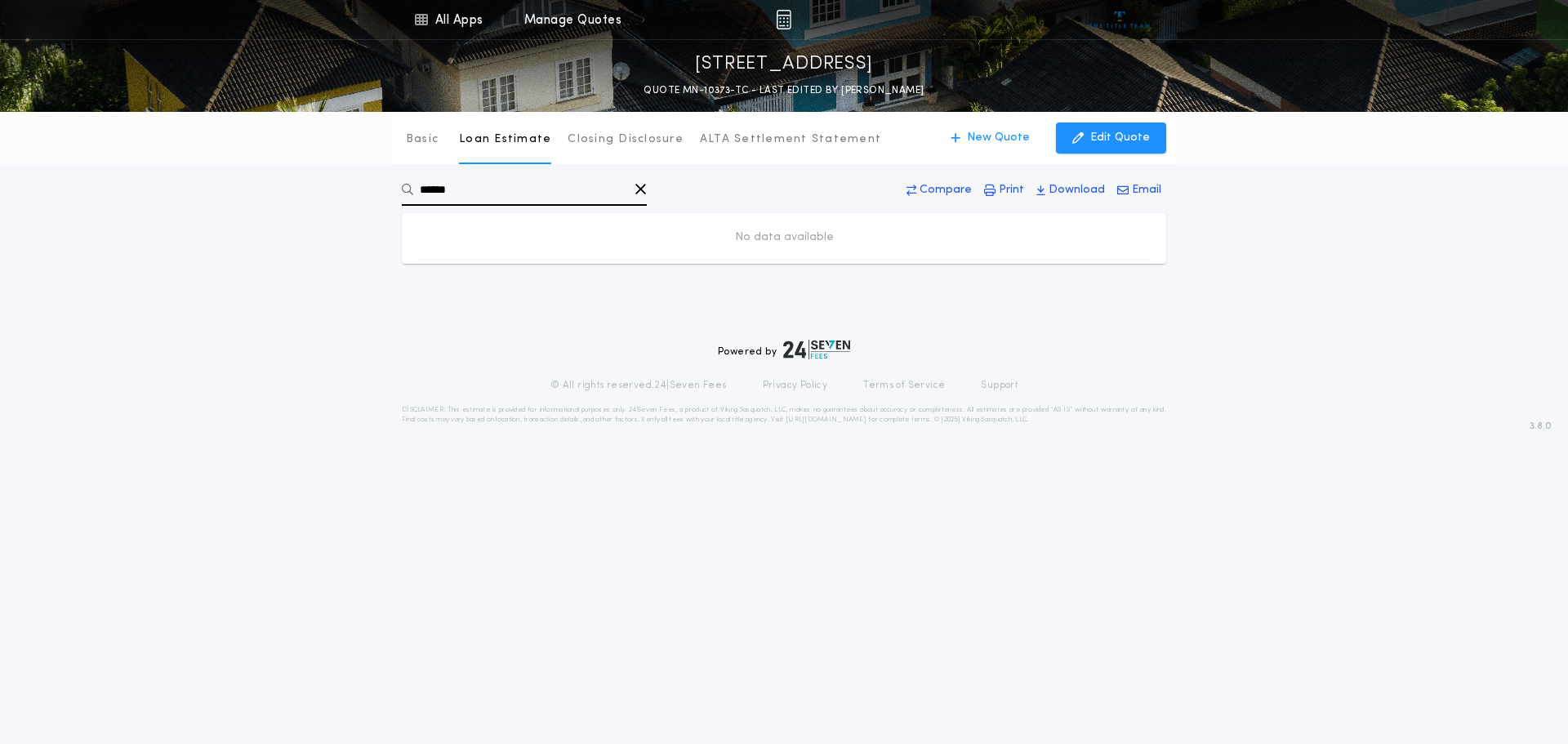
type input "******"
click at [639, 184] on icon "button" at bounding box center [640, 189] width 12 height 22
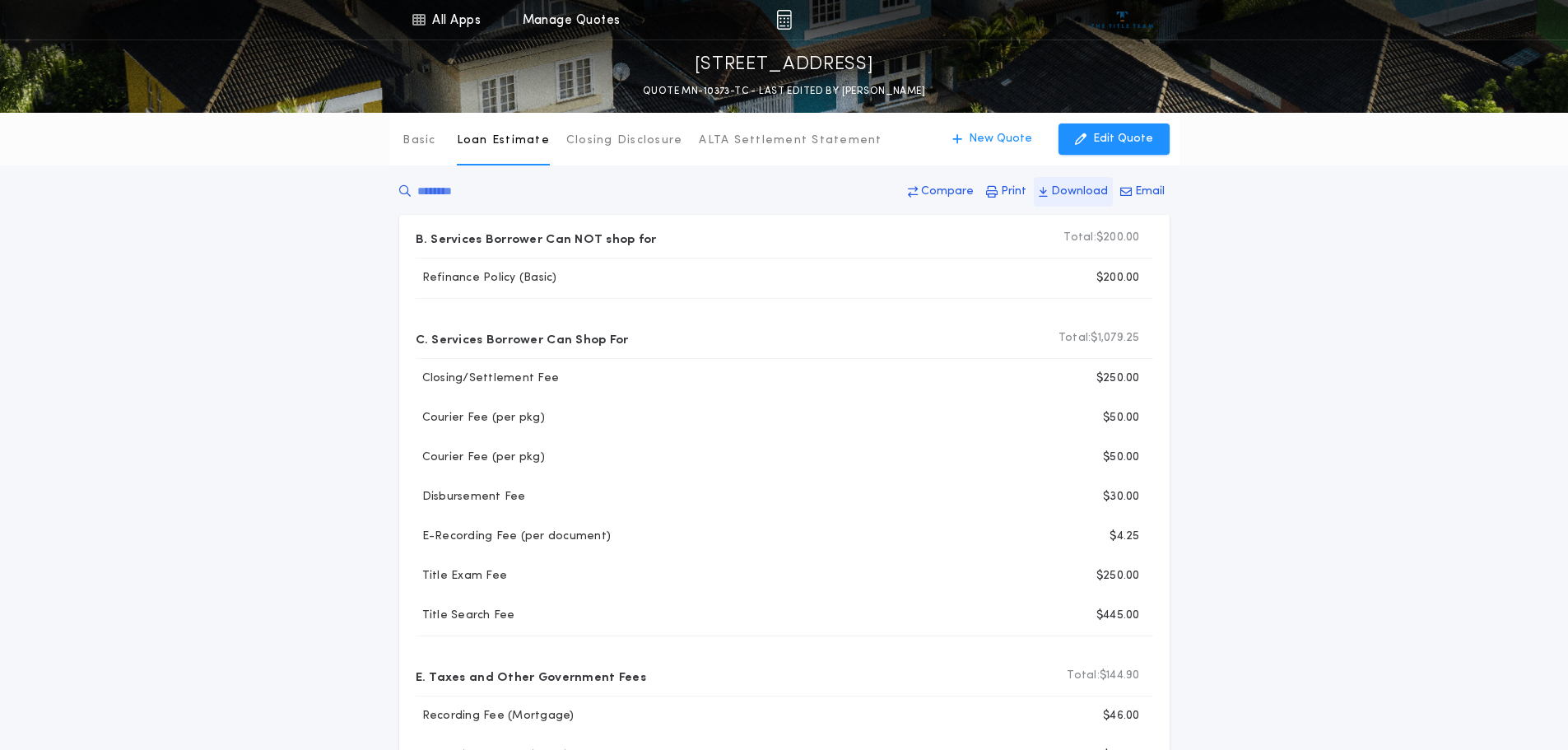
click at [1061, 197] on p "Download" at bounding box center [1079, 191] width 57 height 16
